Goal: Communication & Community: Connect with others

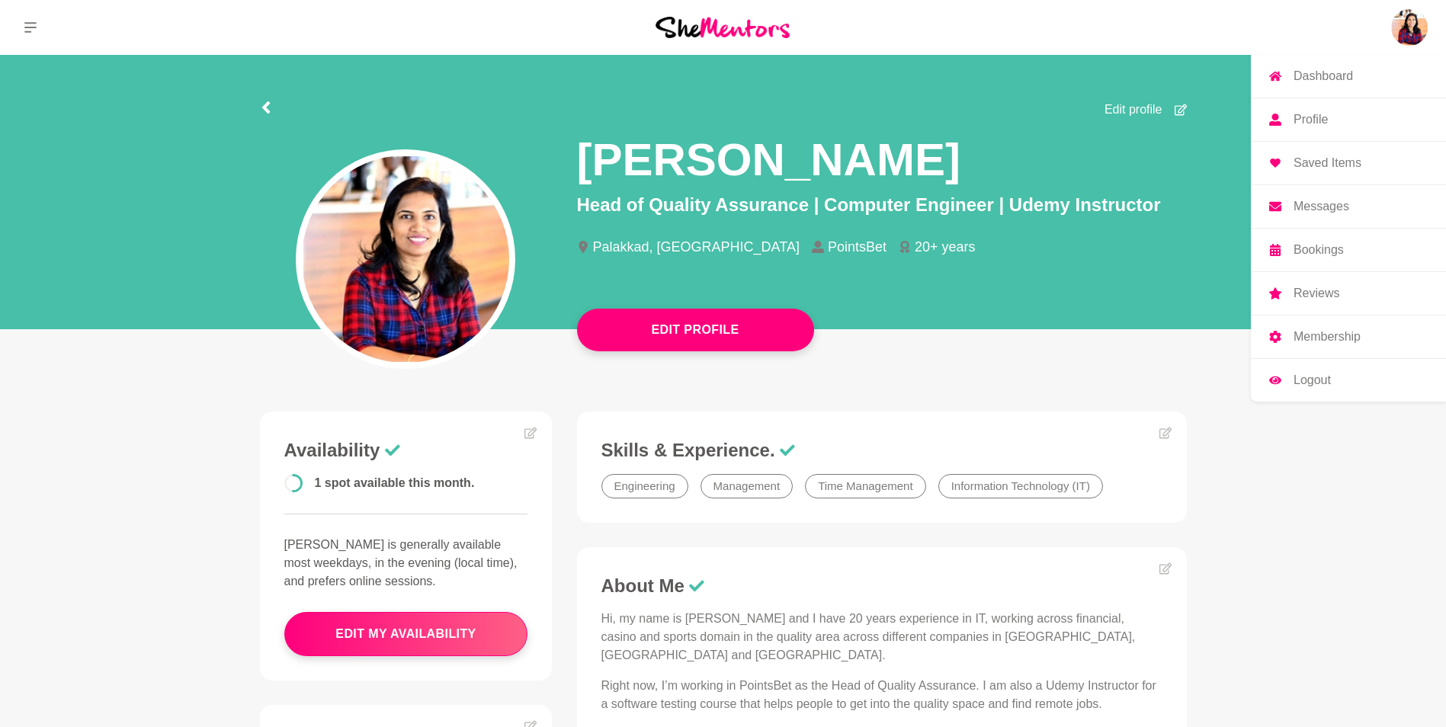
click at [1411, 35] on img at bounding box center [1409, 27] width 37 height 37
click at [1326, 120] on p "Profile" at bounding box center [1311, 120] width 34 height 12
click at [1321, 80] on p "Dashboard" at bounding box center [1323, 76] width 59 height 12
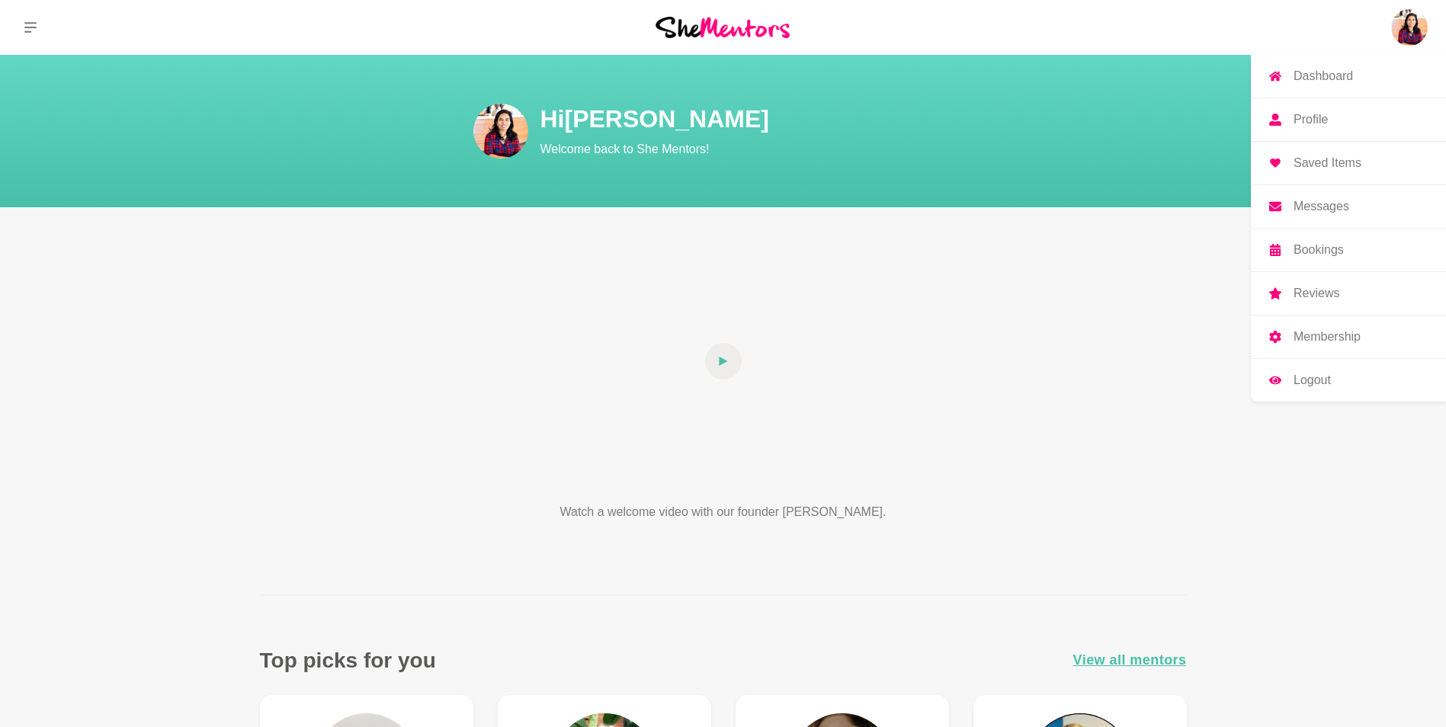
click at [1310, 200] on p "Messages" at bounding box center [1322, 206] width 56 height 12
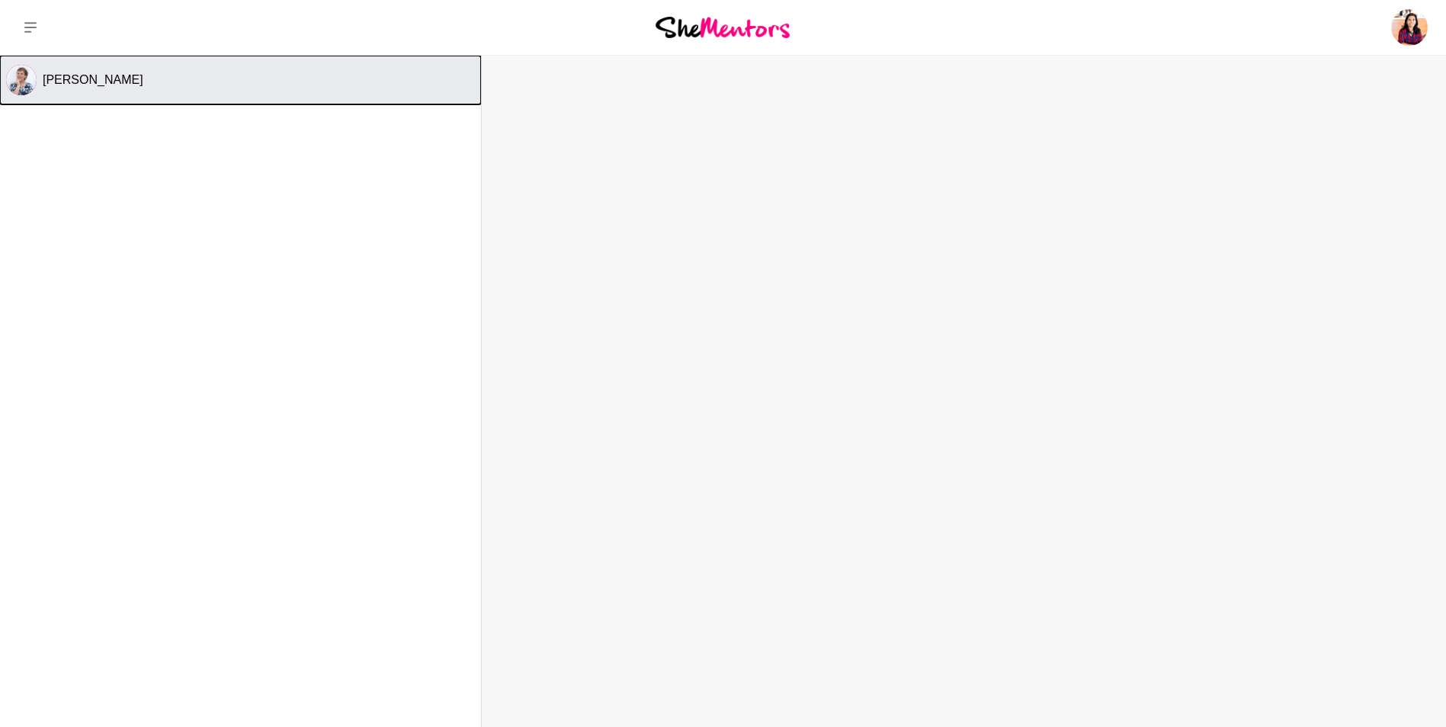
click at [80, 81] on span "[PERSON_NAME]" at bounding box center [93, 79] width 101 height 13
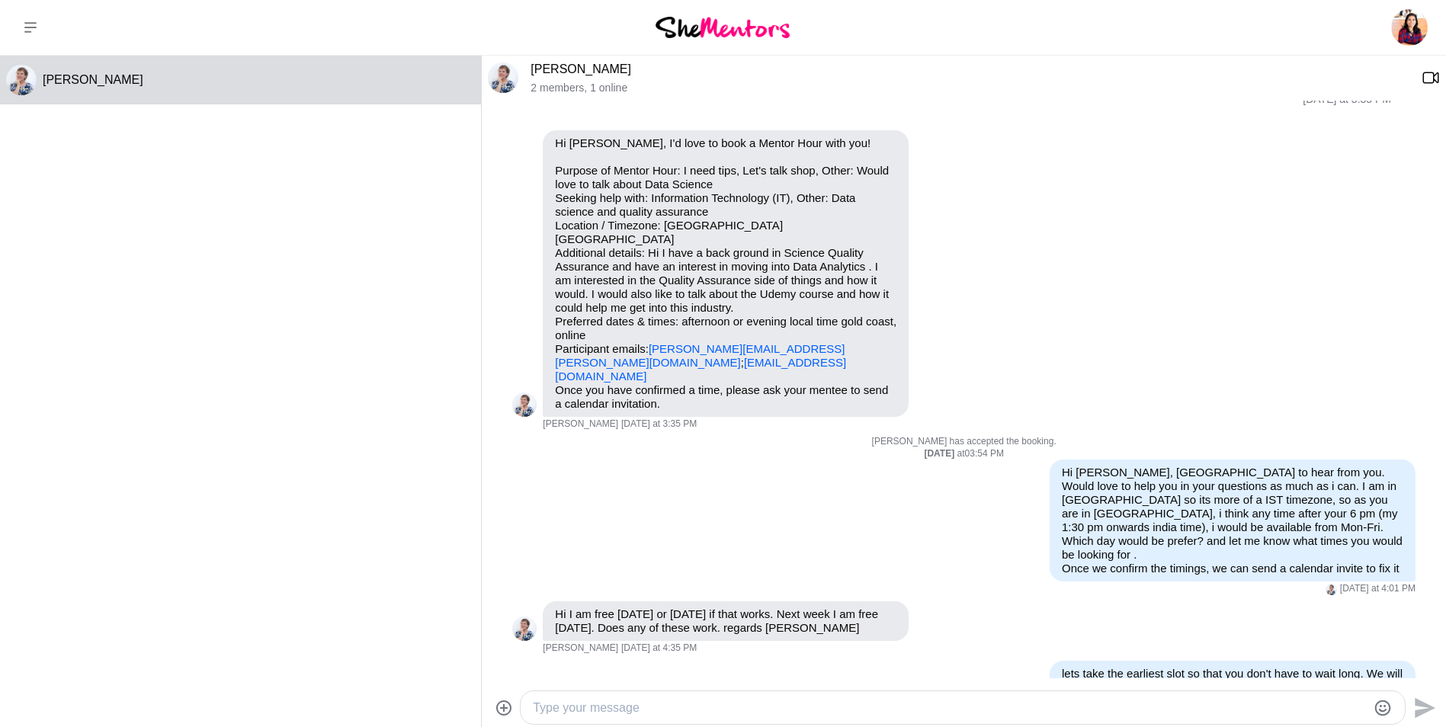
scroll to position [32, 0]
click at [27, 16] on button at bounding box center [30, 27] width 61 height 55
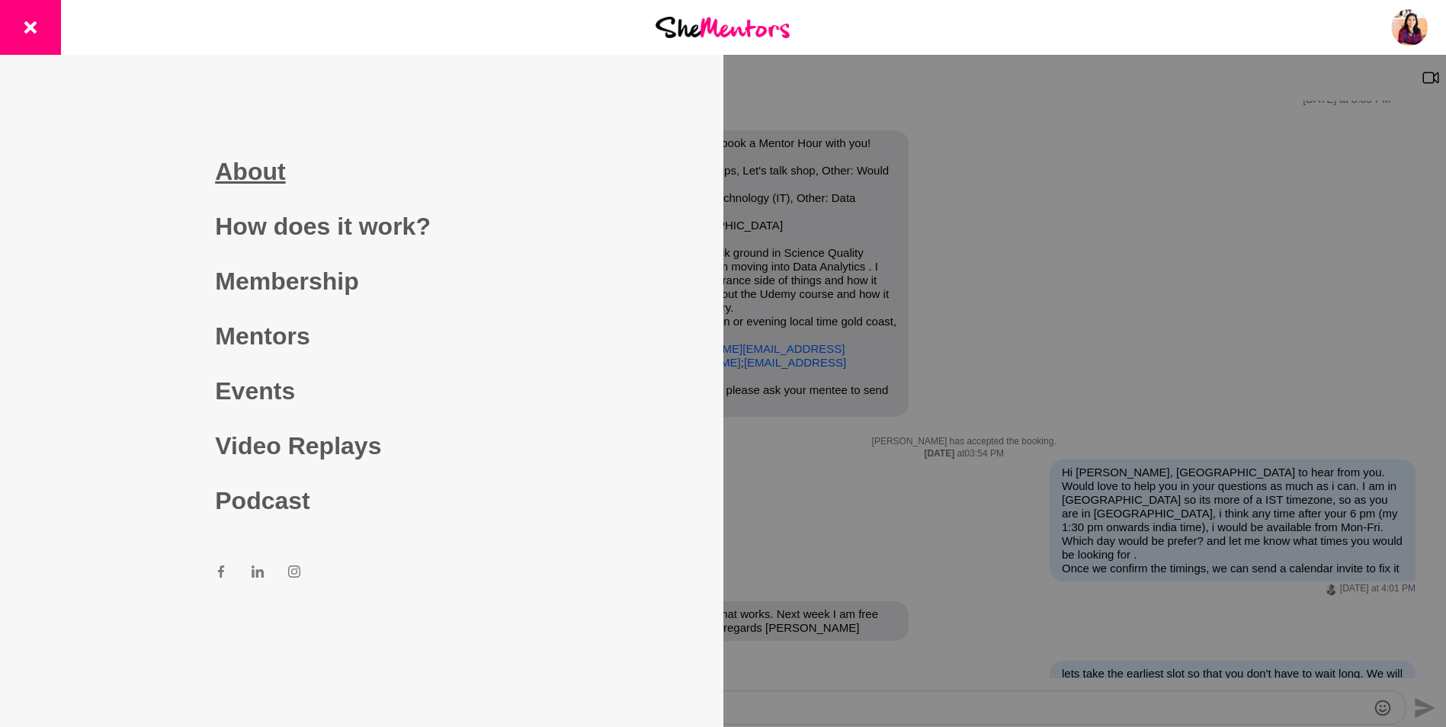
click at [250, 178] on link "About" at bounding box center [361, 171] width 293 height 55
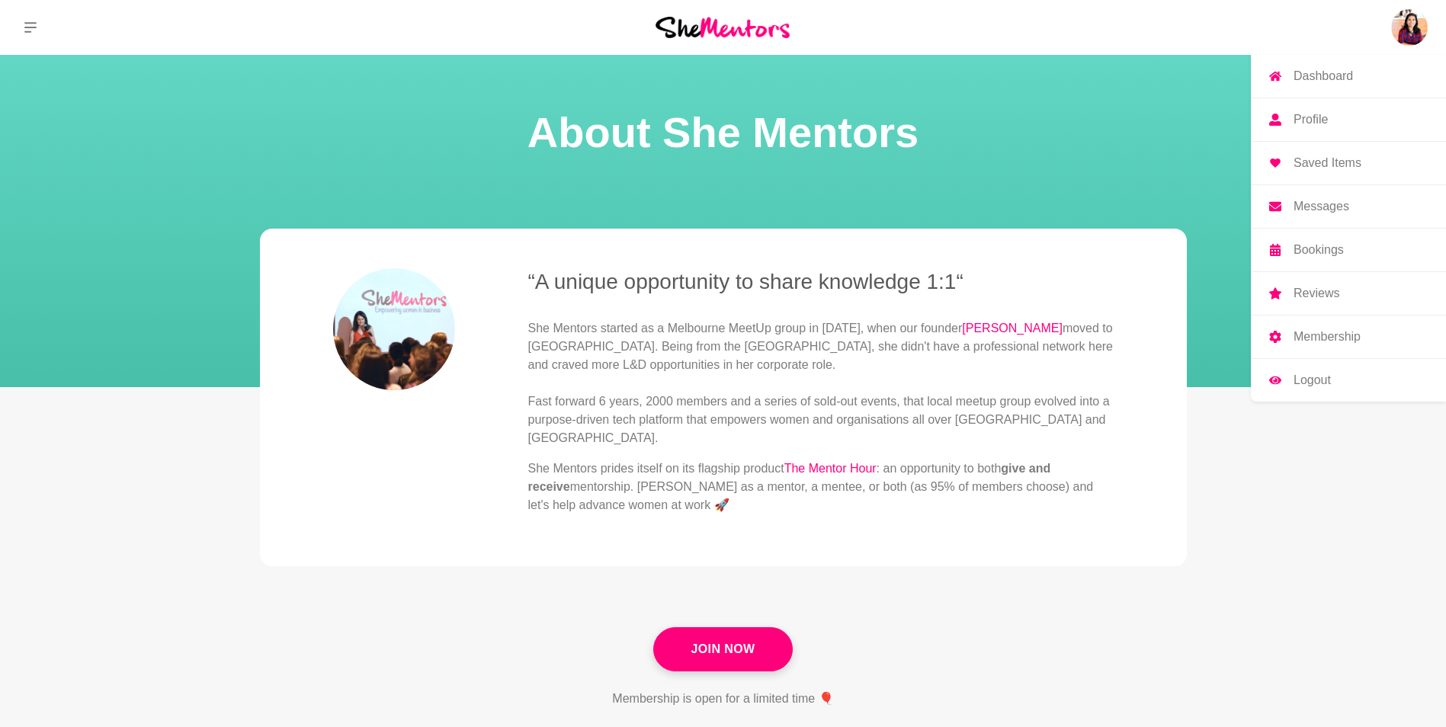
click at [1307, 205] on p "Messages" at bounding box center [1322, 206] width 56 height 12
